Goal: Task Accomplishment & Management: Use online tool/utility

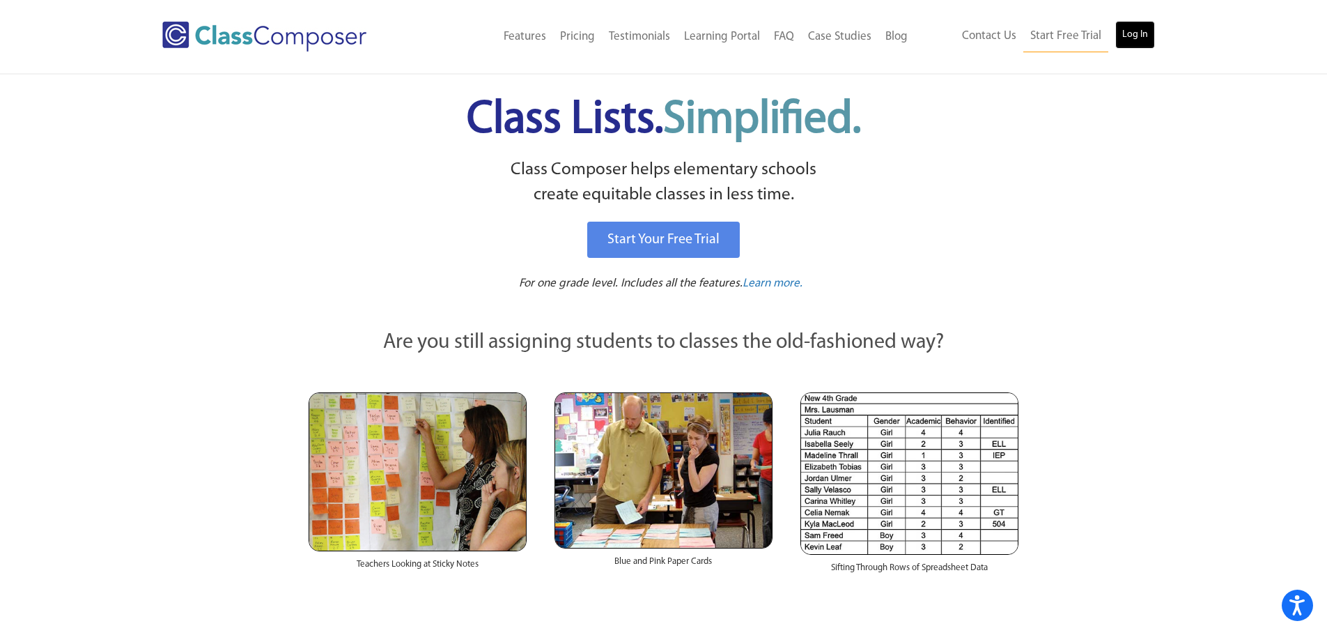
click at [1144, 30] on link "Log In" at bounding box center [1136, 35] width 40 height 28
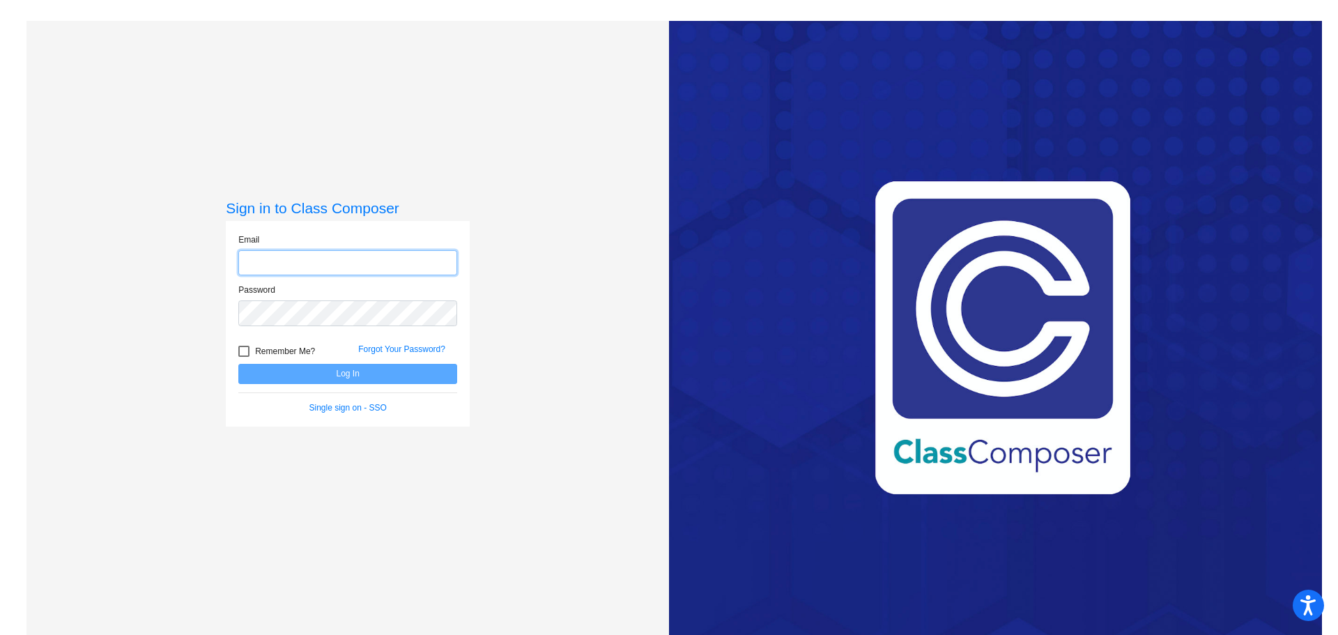
type input "mkkeen@munsterschools.gov"
click at [242, 353] on div at bounding box center [243, 351] width 11 height 11
click at [243, 357] on input "Remember Me?" at bounding box center [243, 357] width 1 height 1
checkbox input "true"
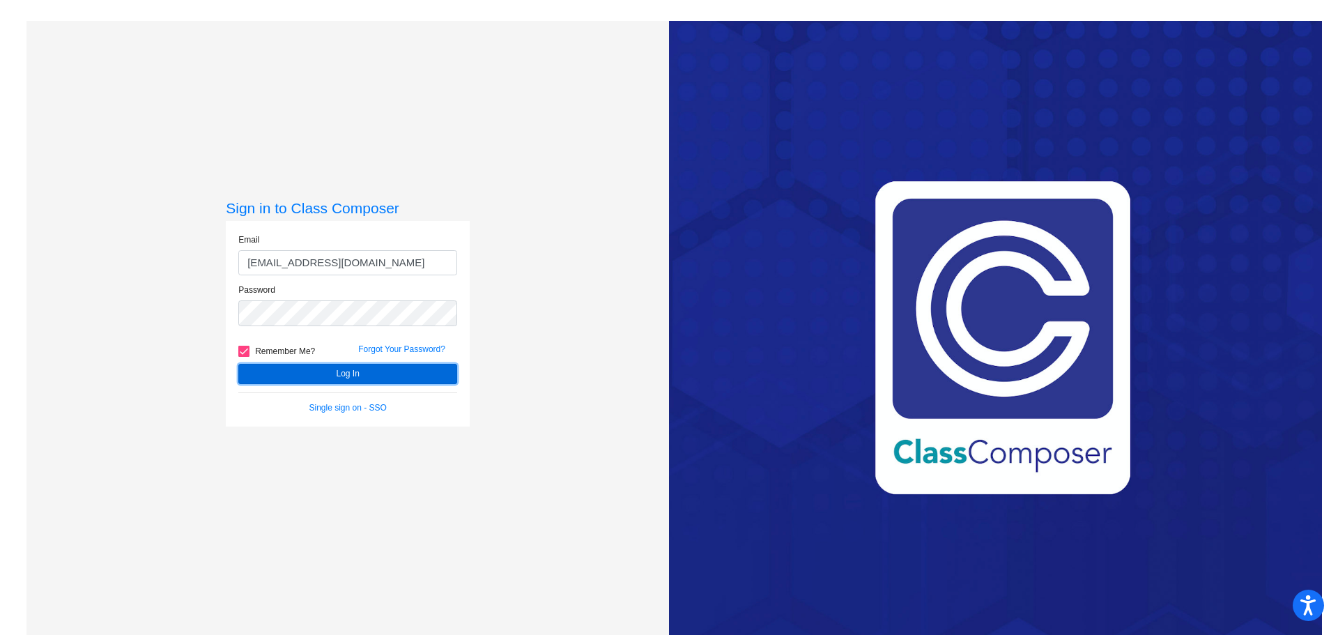
click at [245, 374] on button "Log In" at bounding box center [347, 374] width 219 height 20
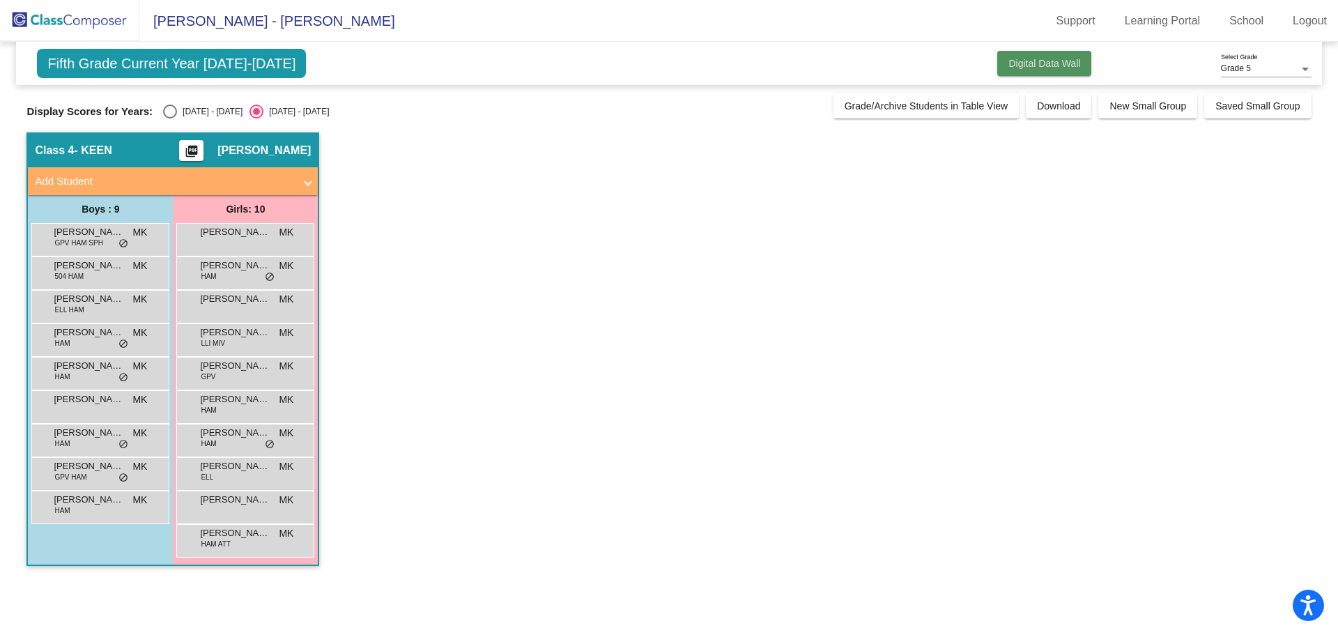
click at [1006, 70] on button "Digital Data Wall" at bounding box center [1044, 63] width 94 height 25
